Goal: Transaction & Acquisition: Purchase product/service

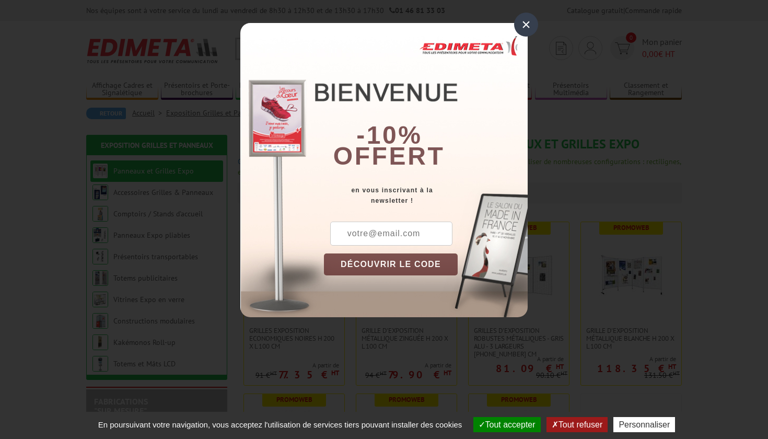
click at [380, 235] on input "text" at bounding box center [391, 234] width 122 height 24
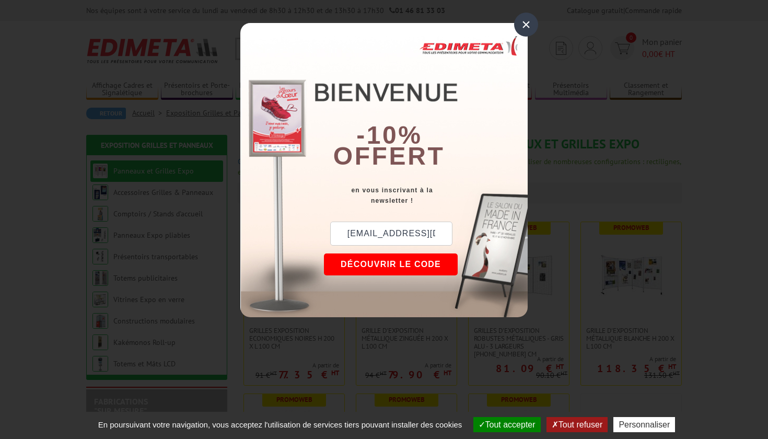
click at [348, 235] on input "[EMAIL_ADDRESS][DOMAIN_NAME]" at bounding box center [391, 234] width 122 height 24
type input "[EMAIL_ADDRESS][DOMAIN_NAME]"
drag, startPoint x: 439, startPoint y: 234, endPoint x: 307, endPoint y: 237, distance: 132.3
click at [307, 237] on div "× -10% offert en vous inscrivant à la newsletter ! [EMAIL_ADDRESS][DOMAIN_NAME]…" at bounding box center [384, 170] width 288 height 294
type input "[EMAIL_ADDRESS][DOMAIN_NAME]"
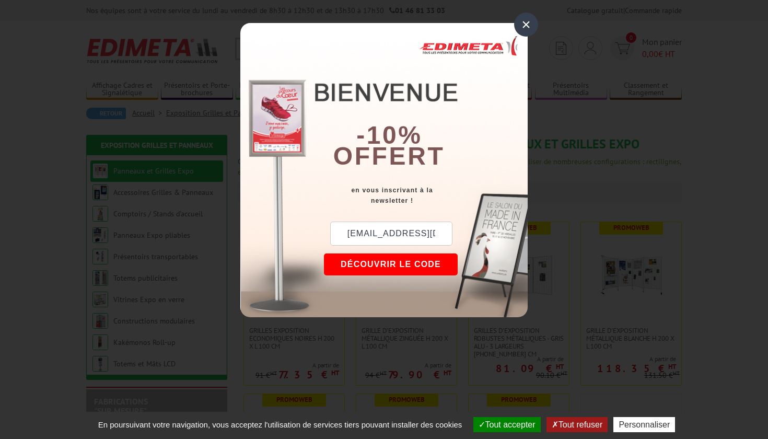
click at [404, 263] on button "DÉCOUVRIR LE CODE" at bounding box center [391, 265] width 134 height 22
click at [526, 24] on div "×" at bounding box center [526, 25] width 24 height 24
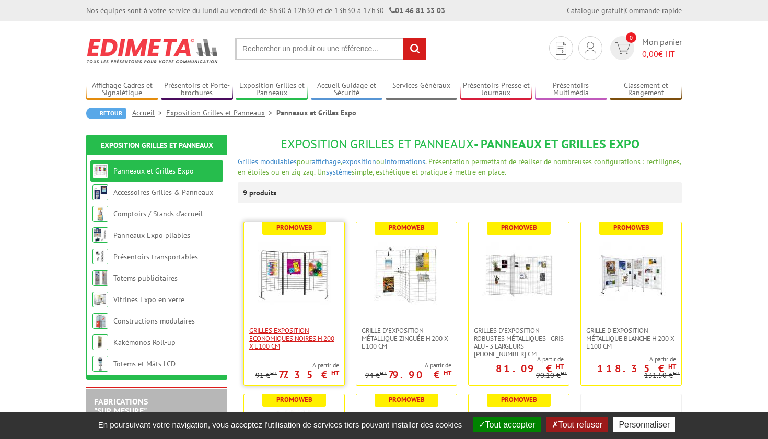
click at [285, 338] on span "Grilles Exposition Economiques Noires H 200 x L 100 cm" at bounding box center [294, 339] width 90 height 24
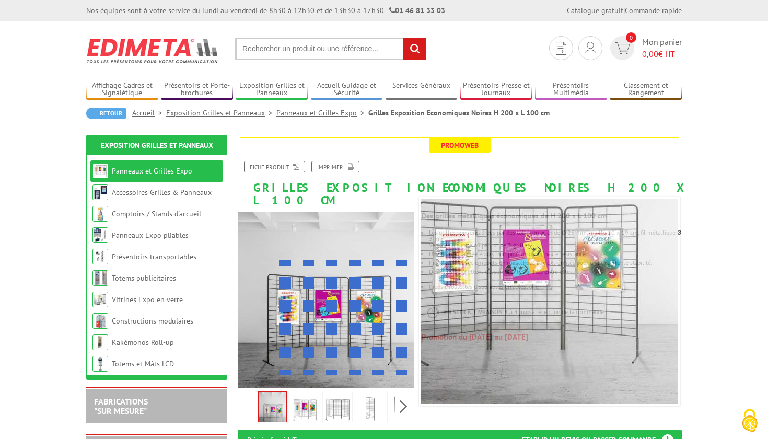
click at [376, 342] on div at bounding box center [342, 317] width 144 height 115
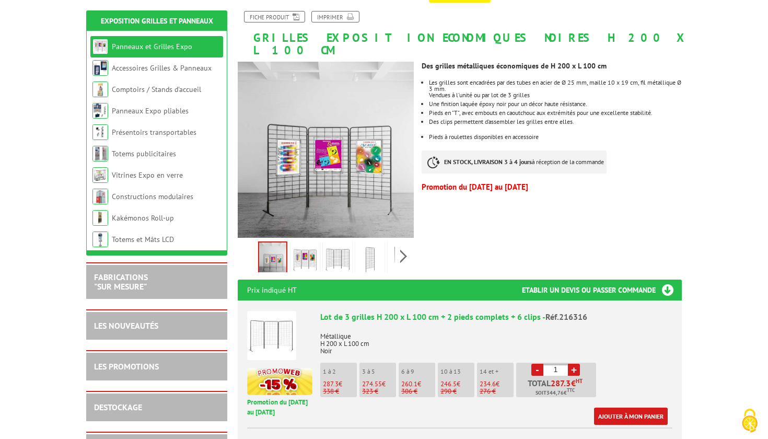
scroll to position [153, 0]
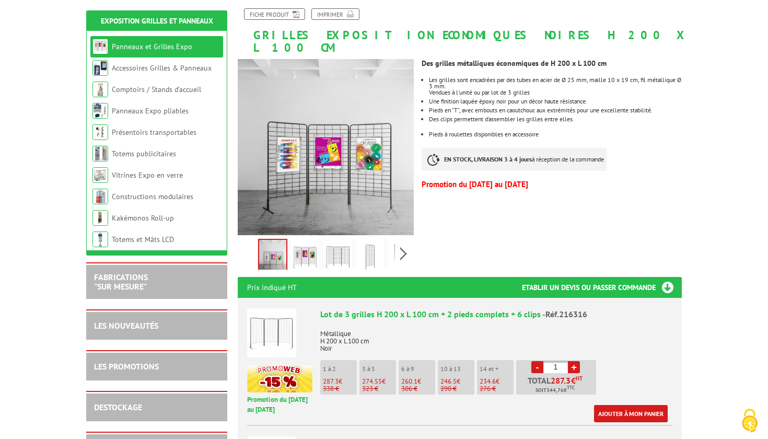
click at [575, 361] on link "+" at bounding box center [574, 367] width 12 height 12
type input "2"
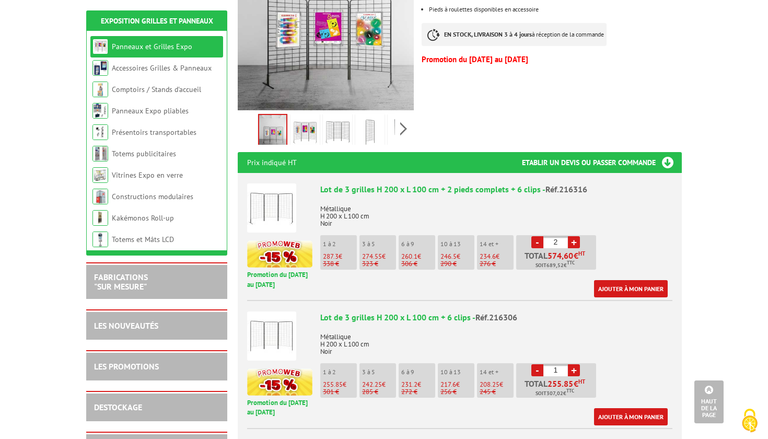
scroll to position [281, 0]
